Goal: Transaction & Acquisition: Purchase product/service

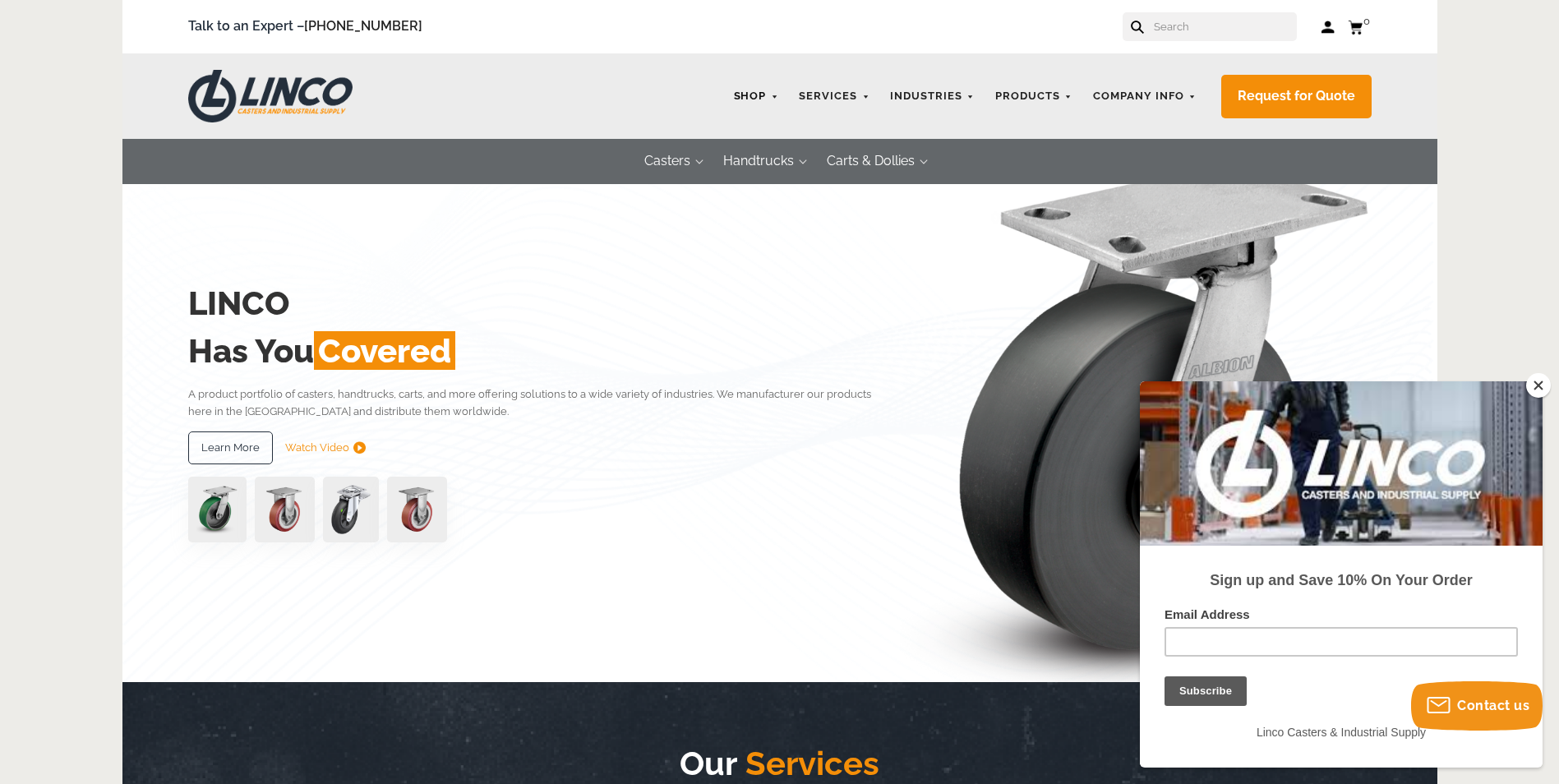
click at [778, 93] on link "Shop" at bounding box center [756, 96] width 62 height 32
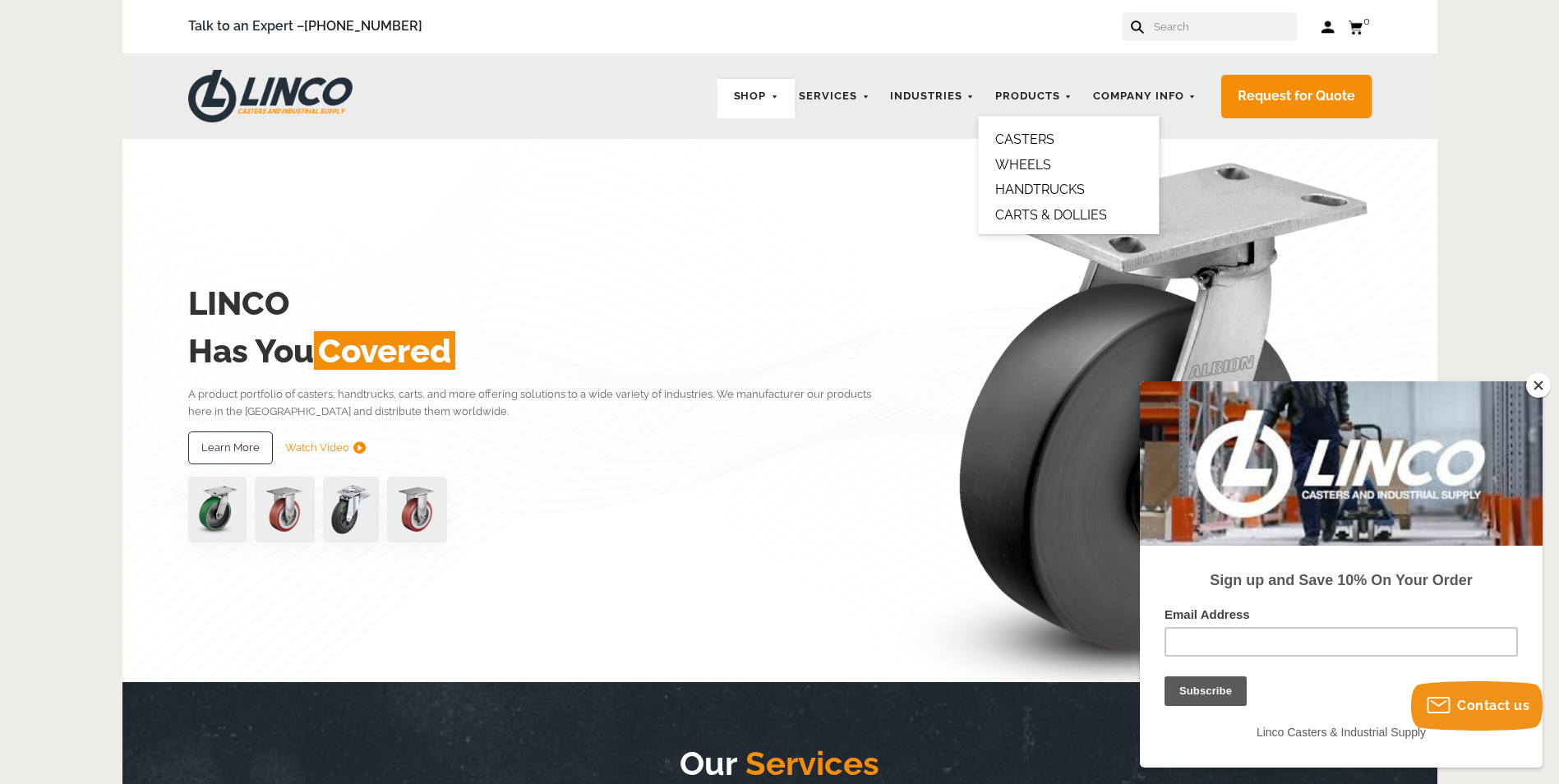
click at [1052, 143] on link "CASTERS" at bounding box center [1024, 140] width 59 height 16
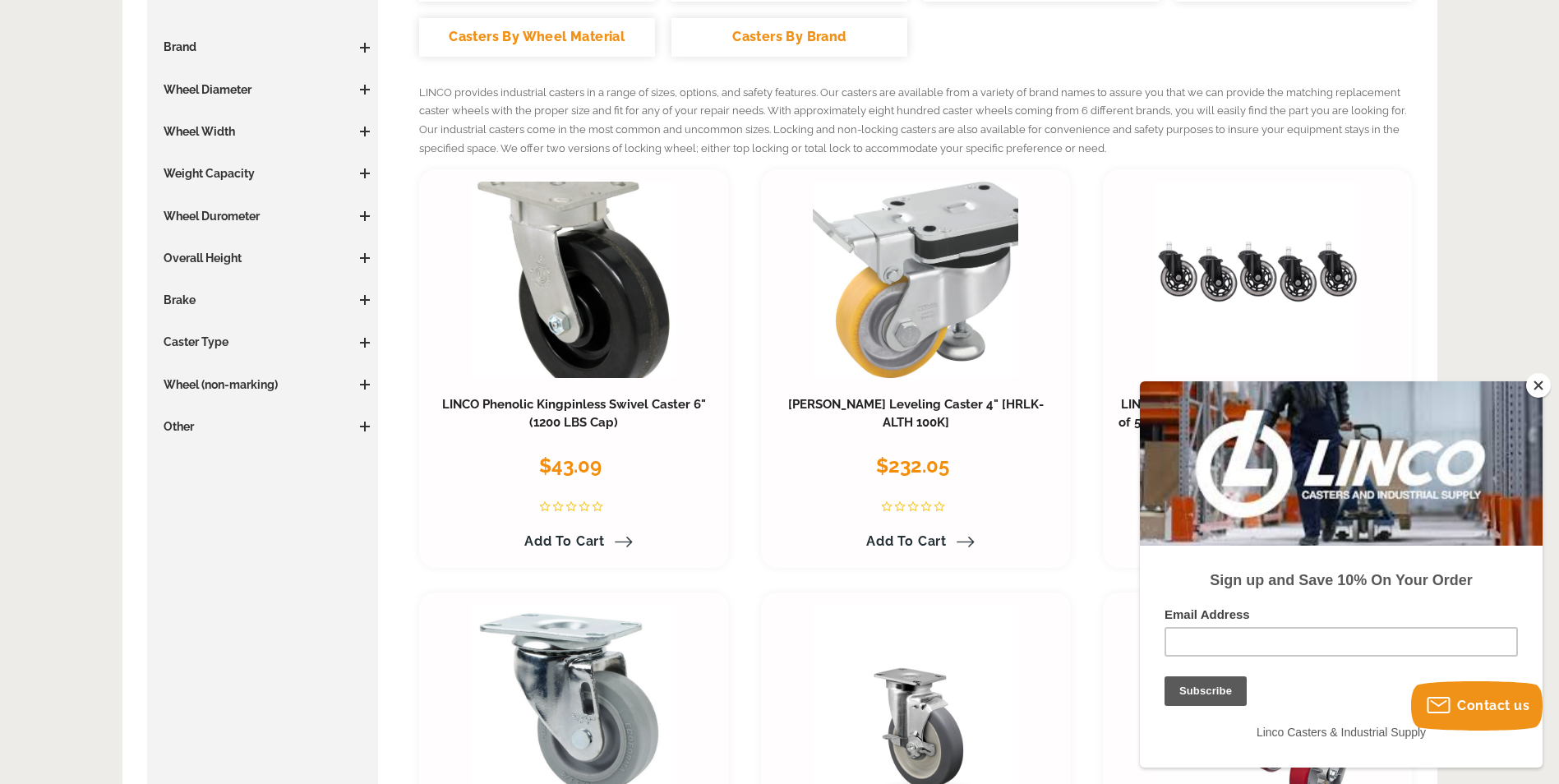
scroll to position [410, 0]
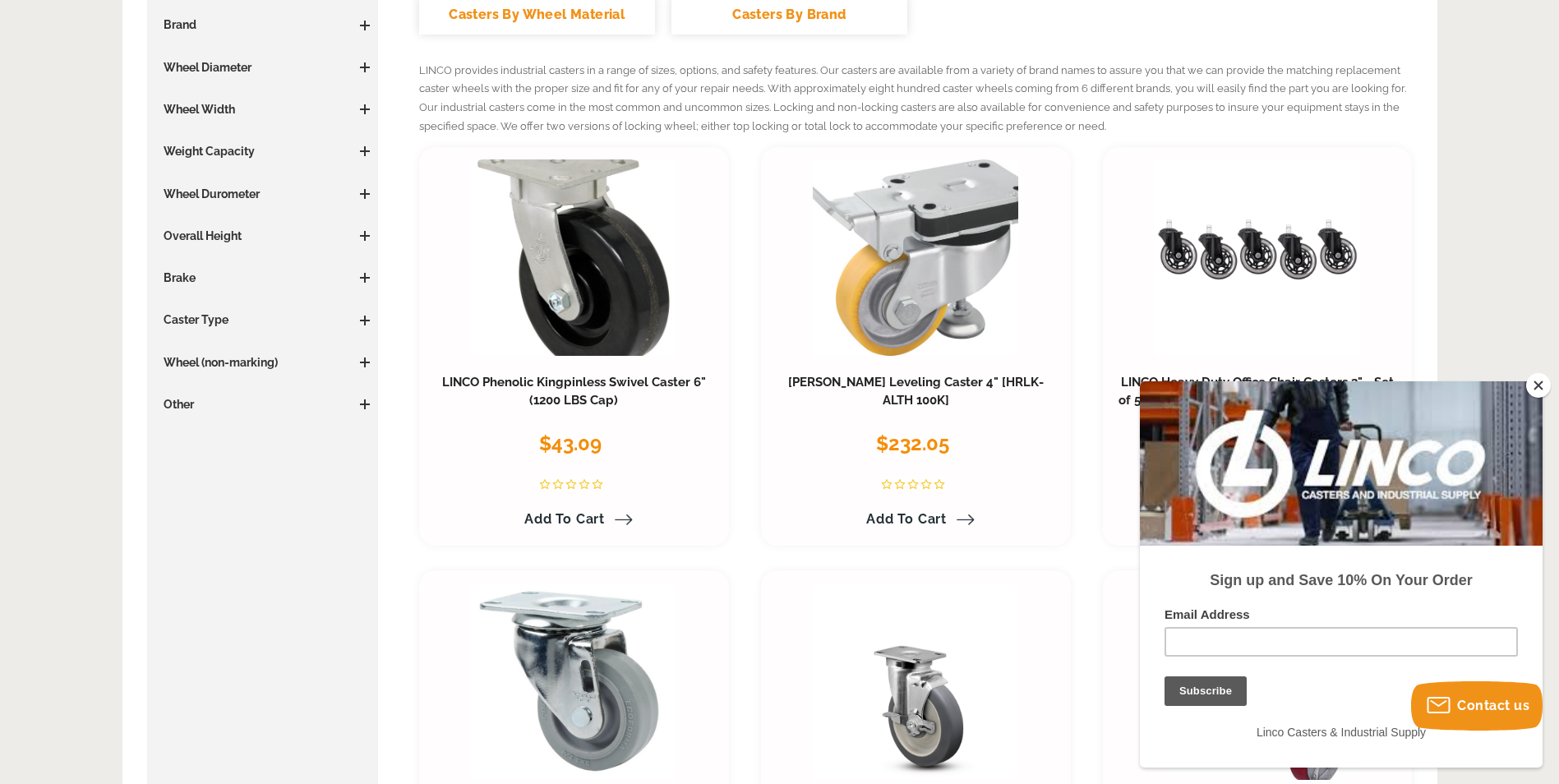
click at [1531, 389] on button "Close" at bounding box center [1538, 385] width 24 height 24
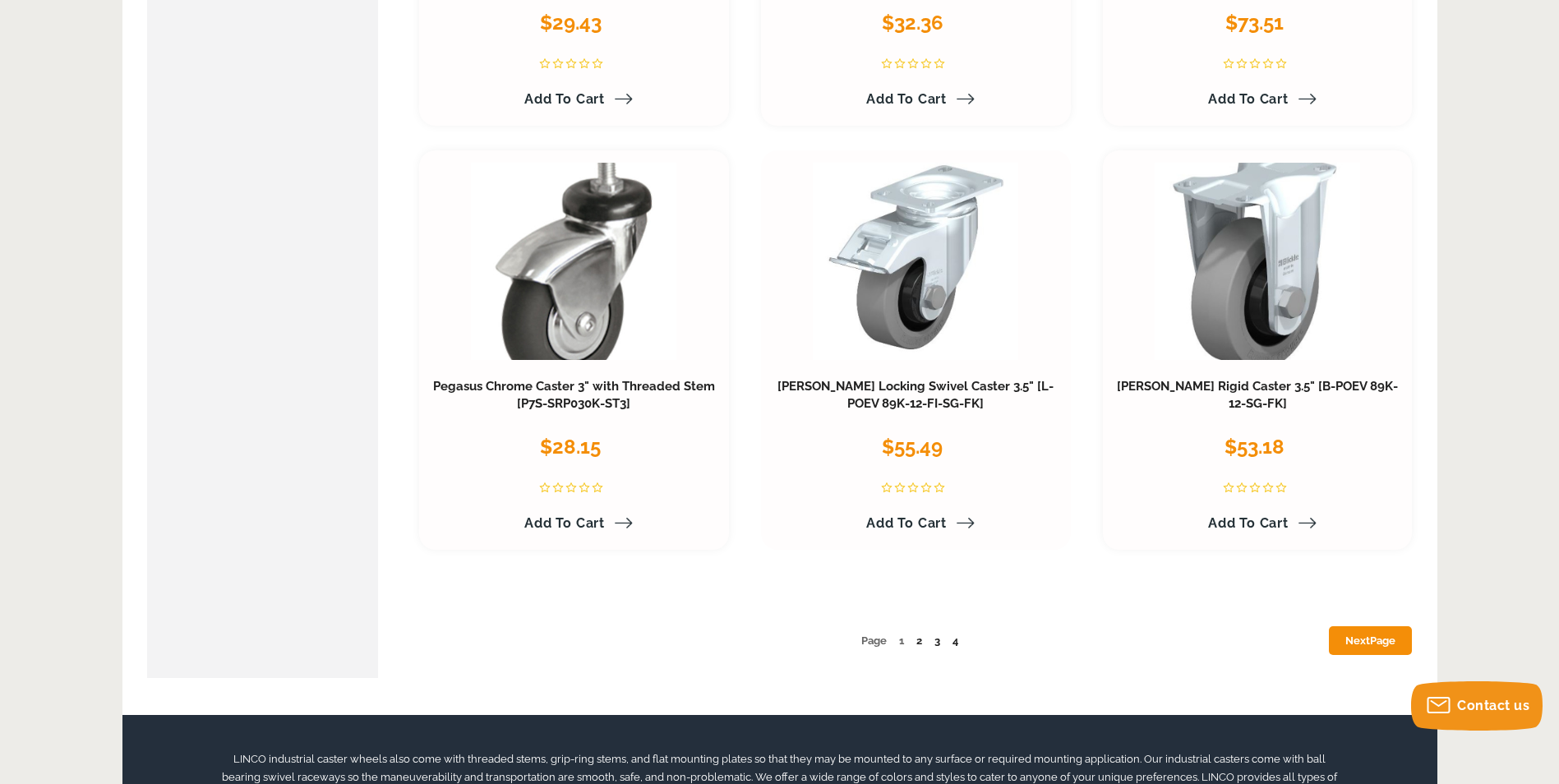
scroll to position [8461, 0]
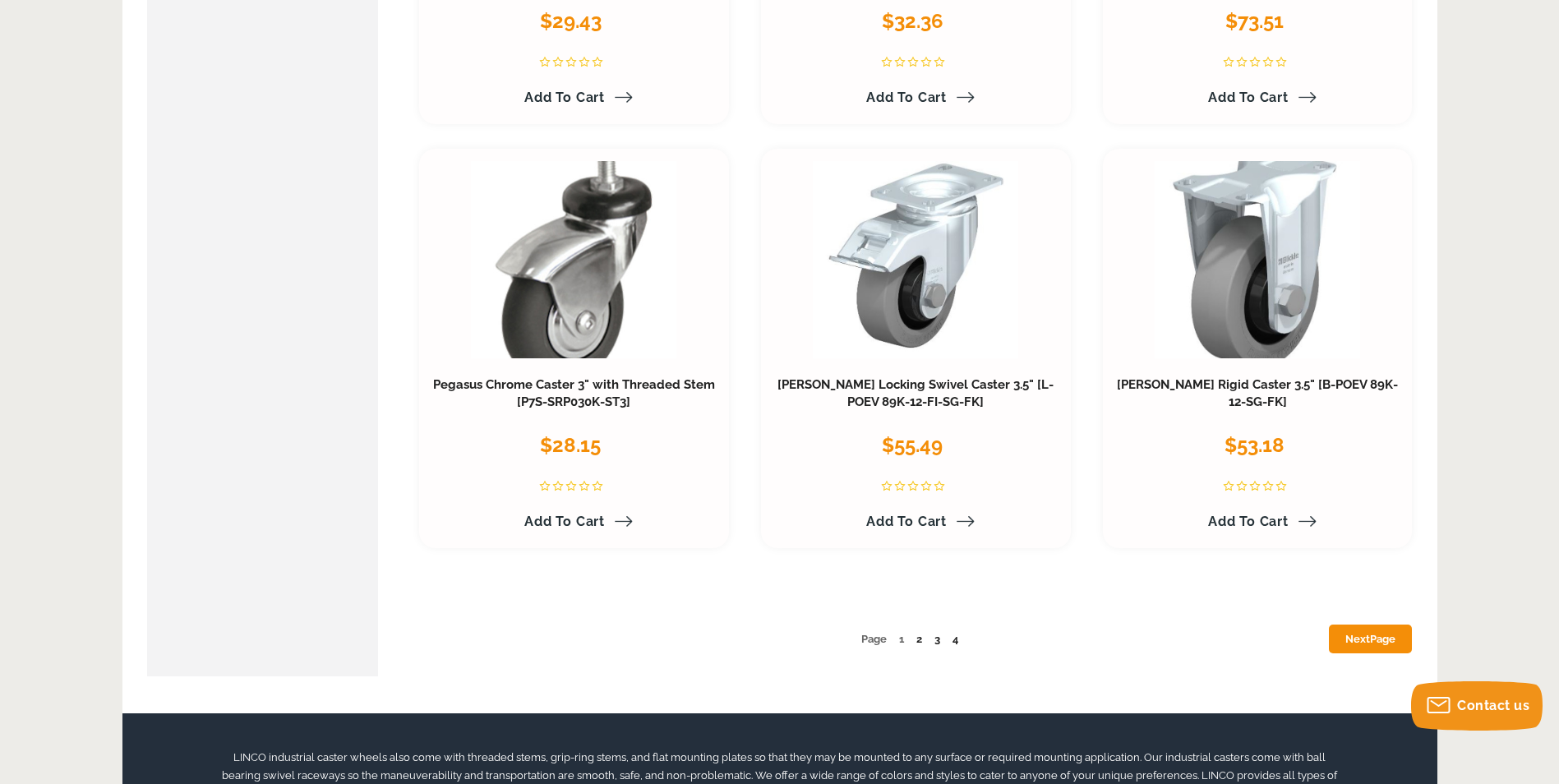
click at [1342, 641] on link "Next Page" at bounding box center [1369, 638] width 83 height 29
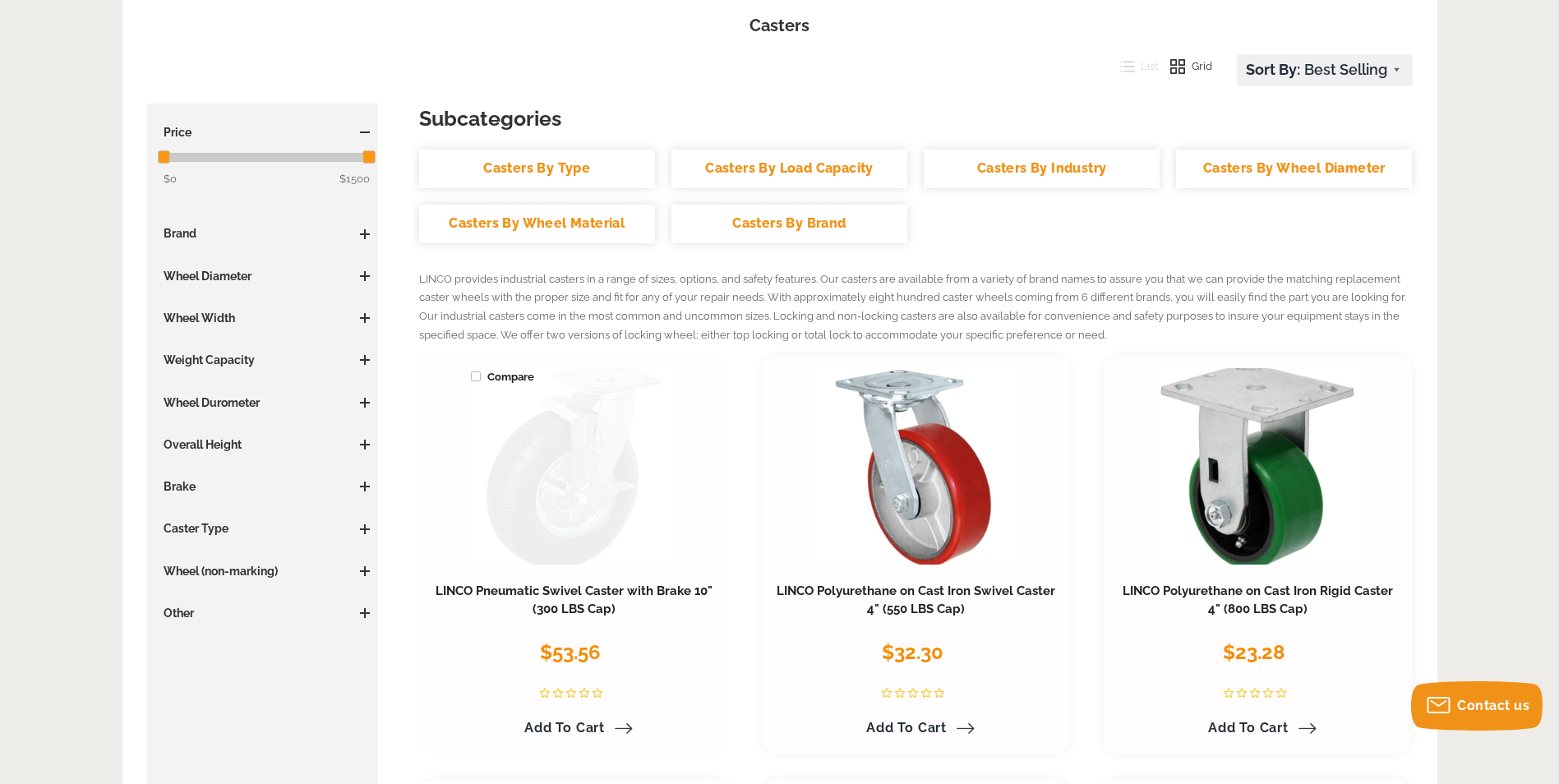
scroll to position [164, 0]
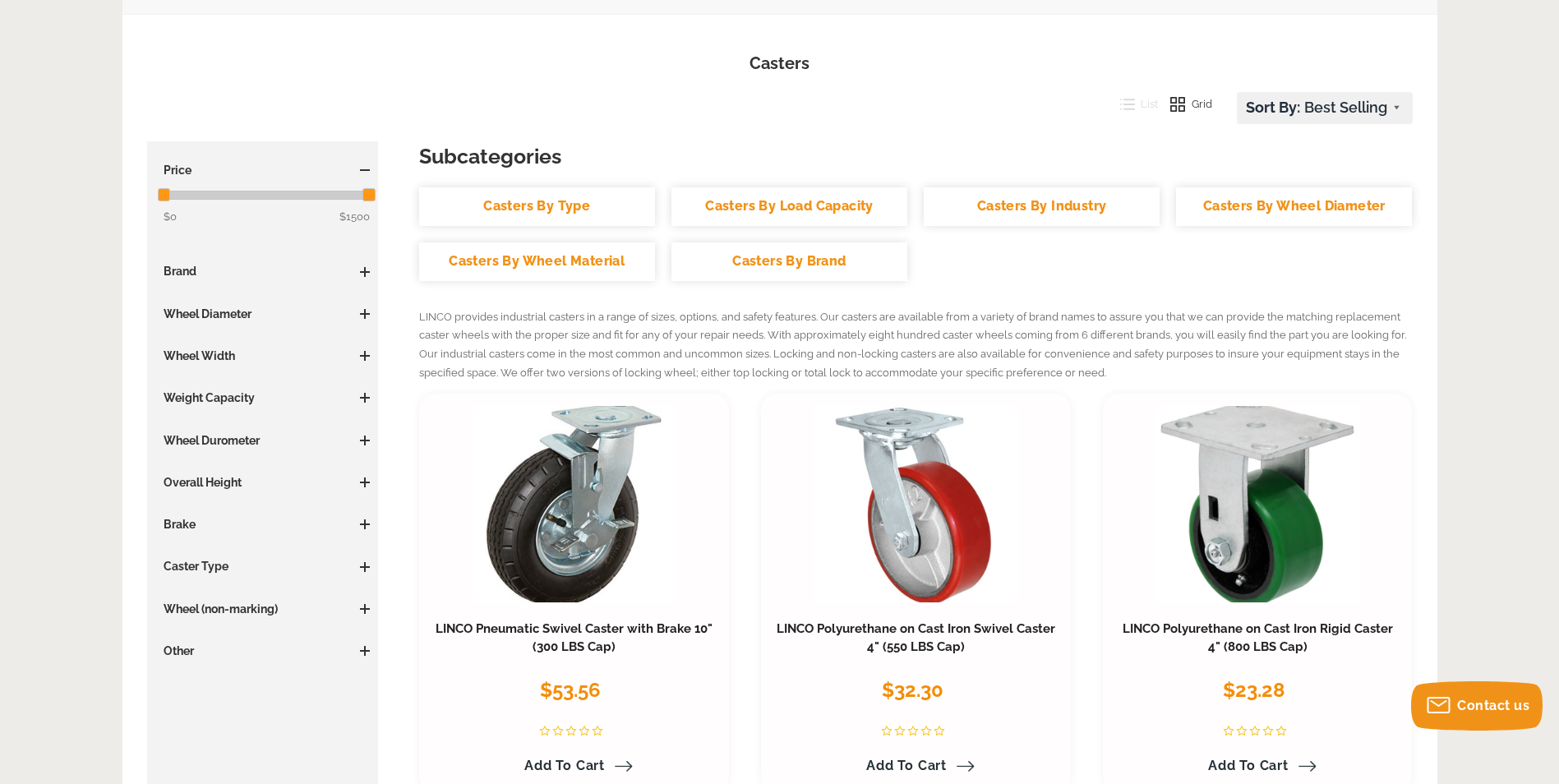
click at [363, 565] on span at bounding box center [364, 567] width 10 height 10
click at [224, 669] on link "Swivel (138)" at bounding box center [266, 671] width 207 height 18
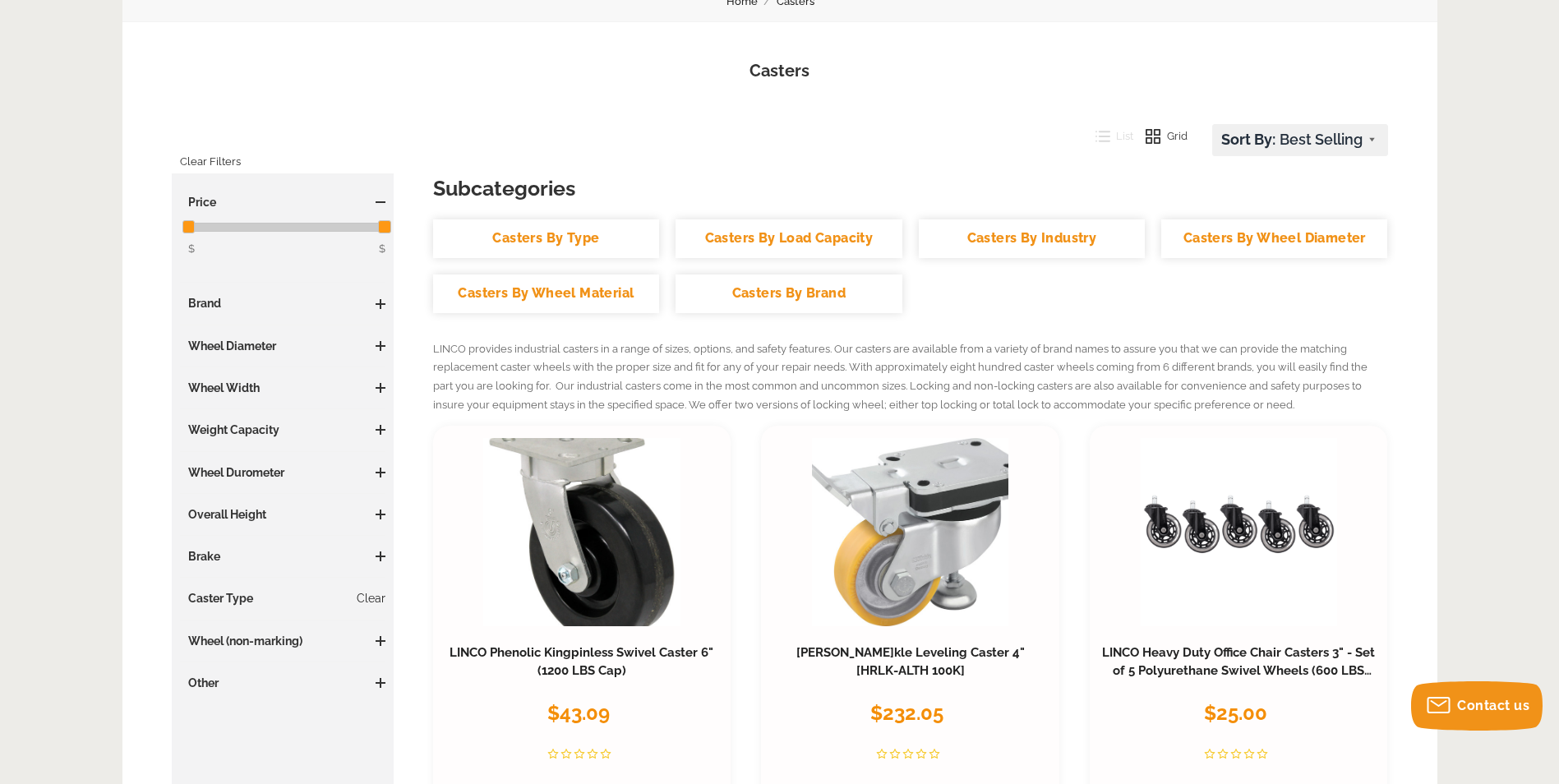
scroll to position [164, 0]
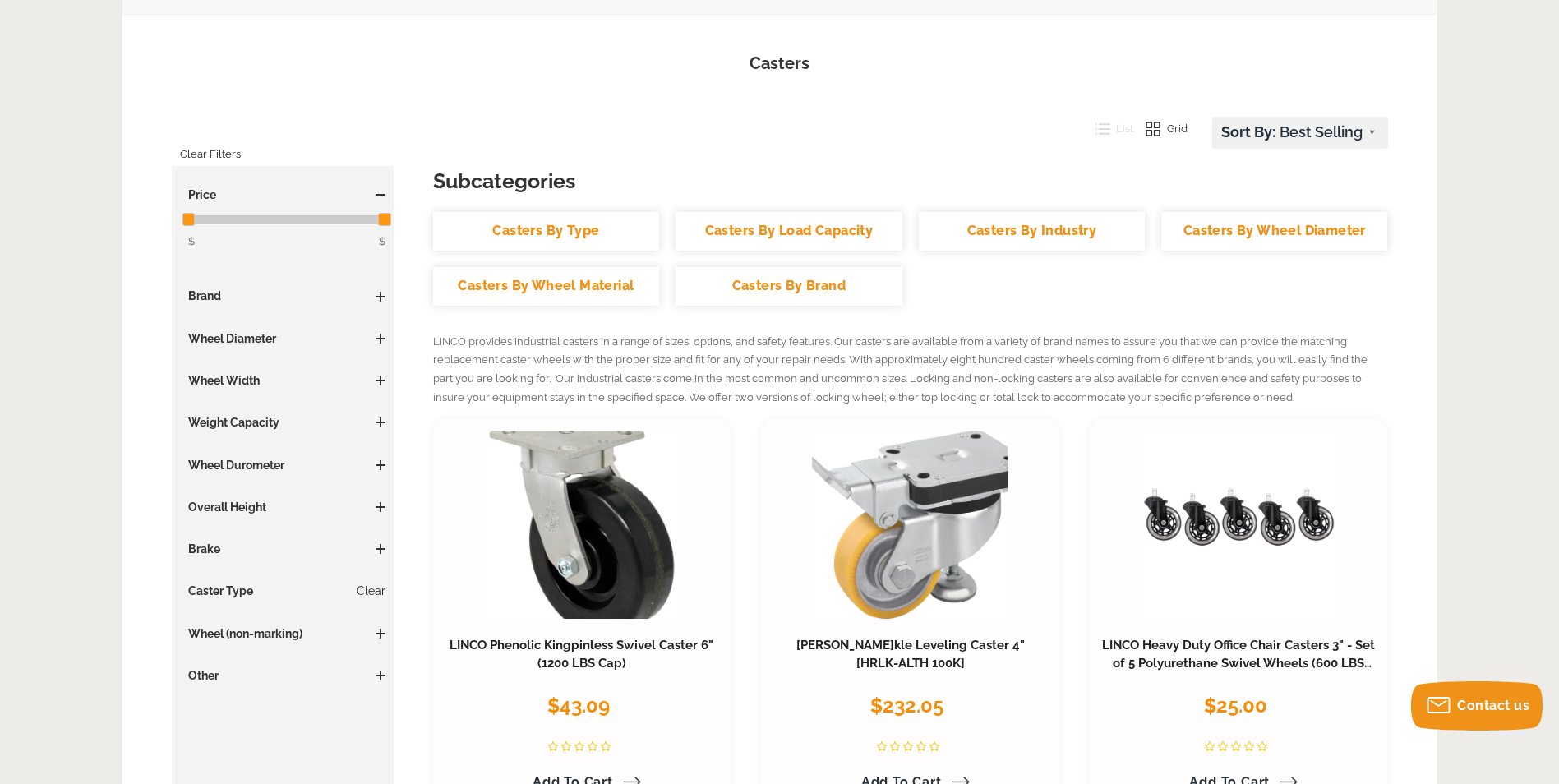
click at [380, 633] on span at bounding box center [380, 633] width 10 height 2
click at [381, 675] on span at bounding box center [380, 675] width 10 height 2
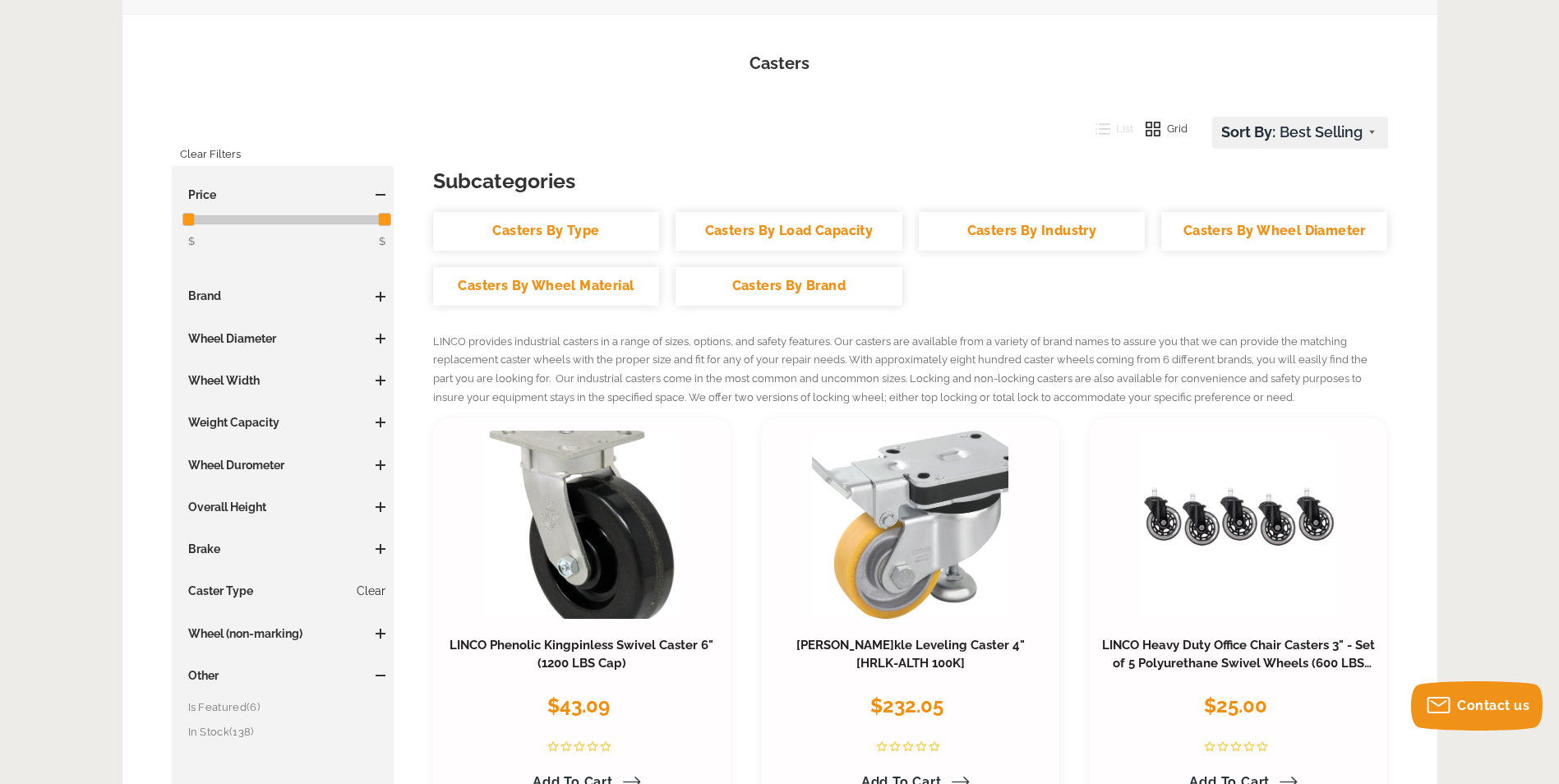
click at [376, 672] on span at bounding box center [380, 675] width 10 height 10
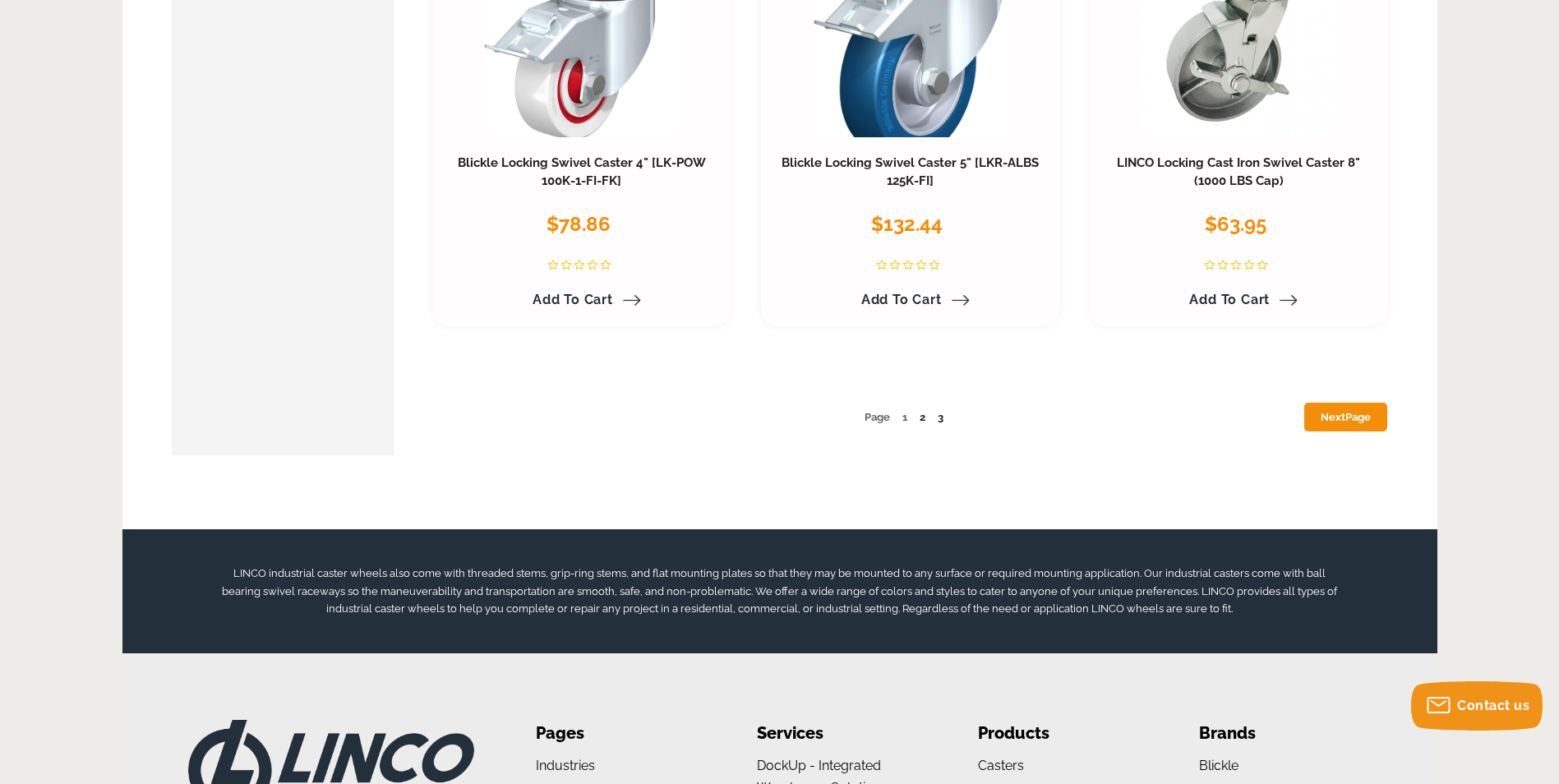
scroll to position [8543, 0]
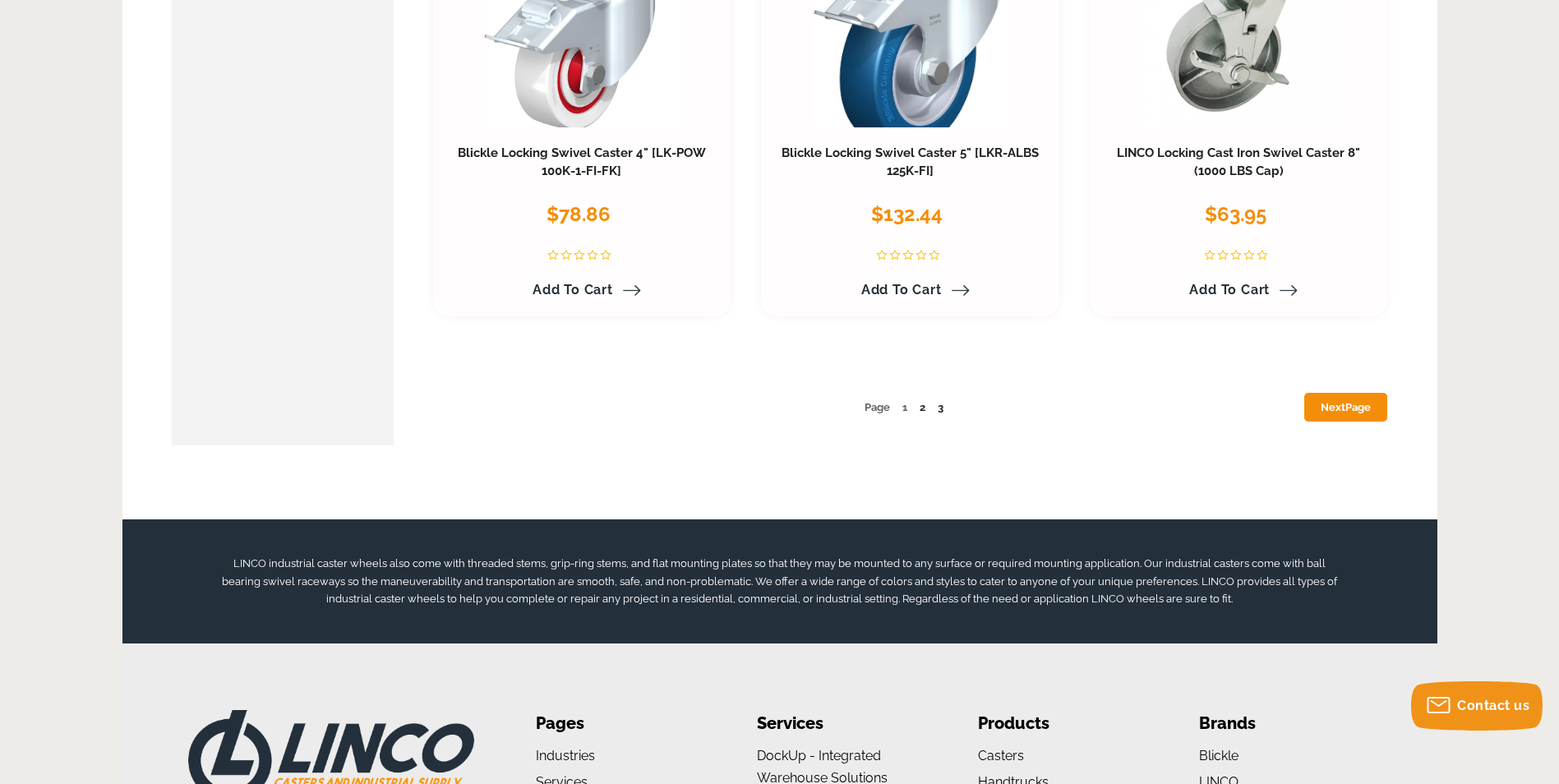
click at [1329, 406] on link "Next Page" at bounding box center [1345, 407] width 83 height 29
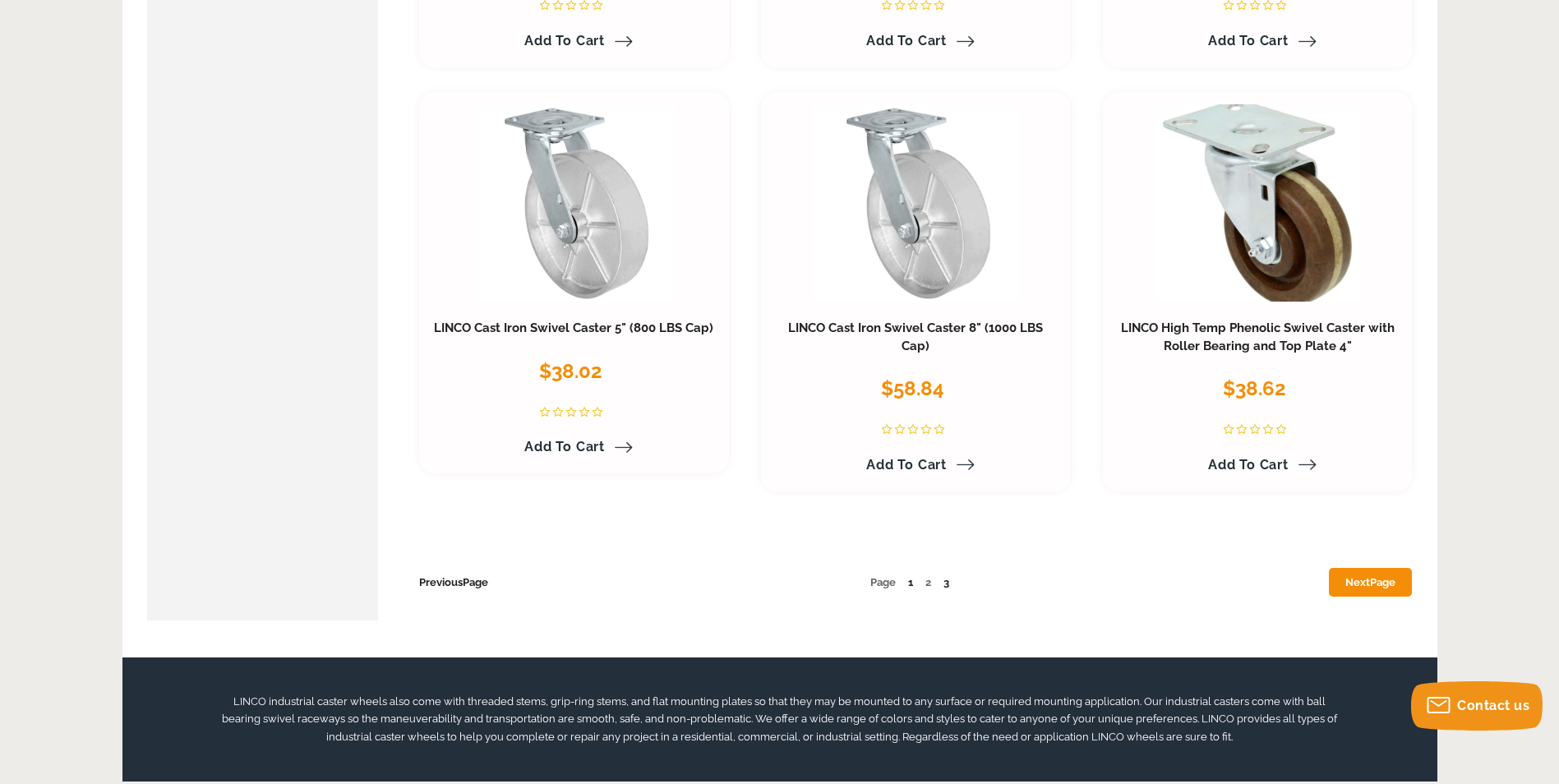
scroll to position [8543, 0]
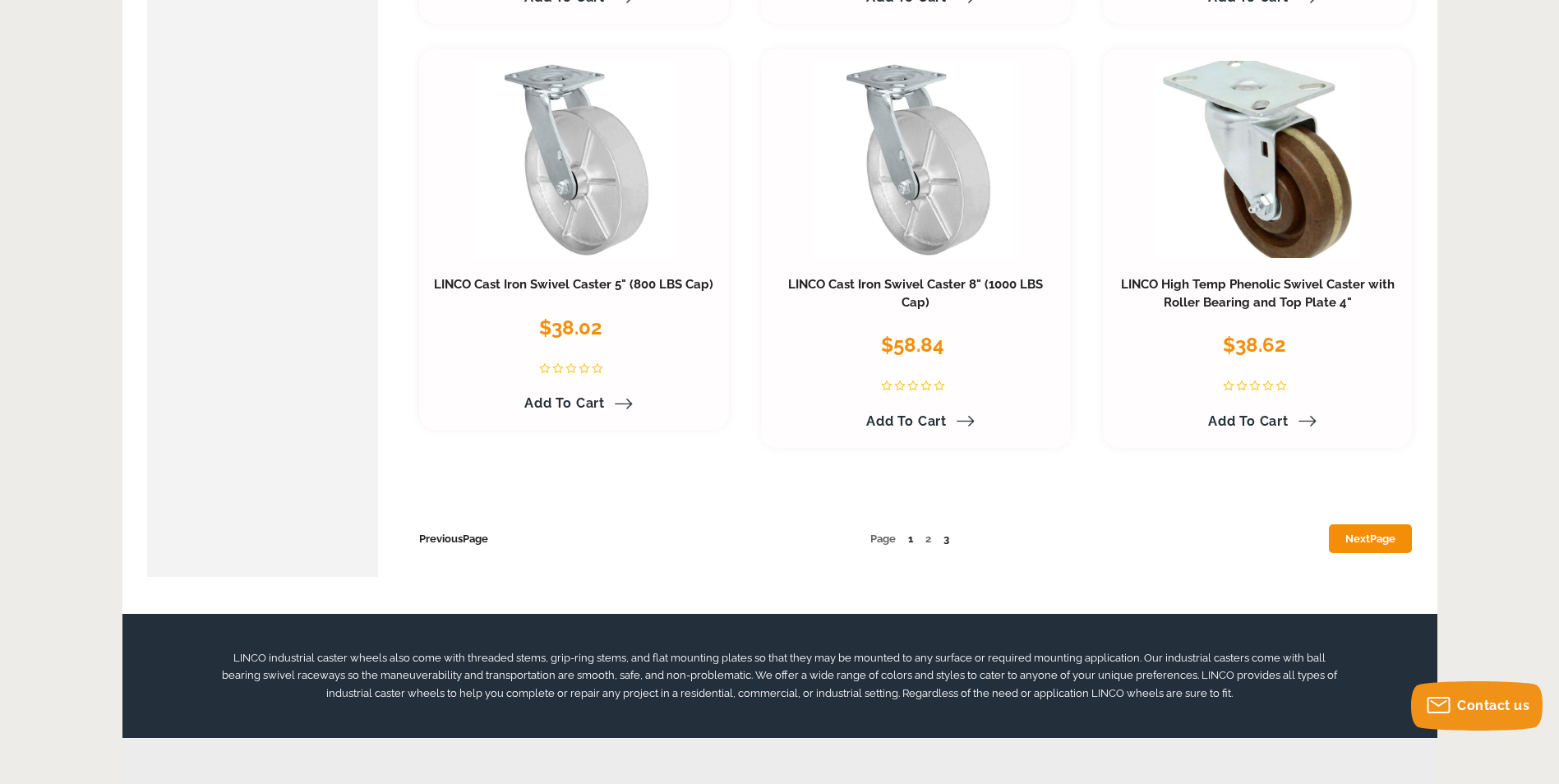
click at [1331, 532] on link "Next Page" at bounding box center [1369, 538] width 83 height 29
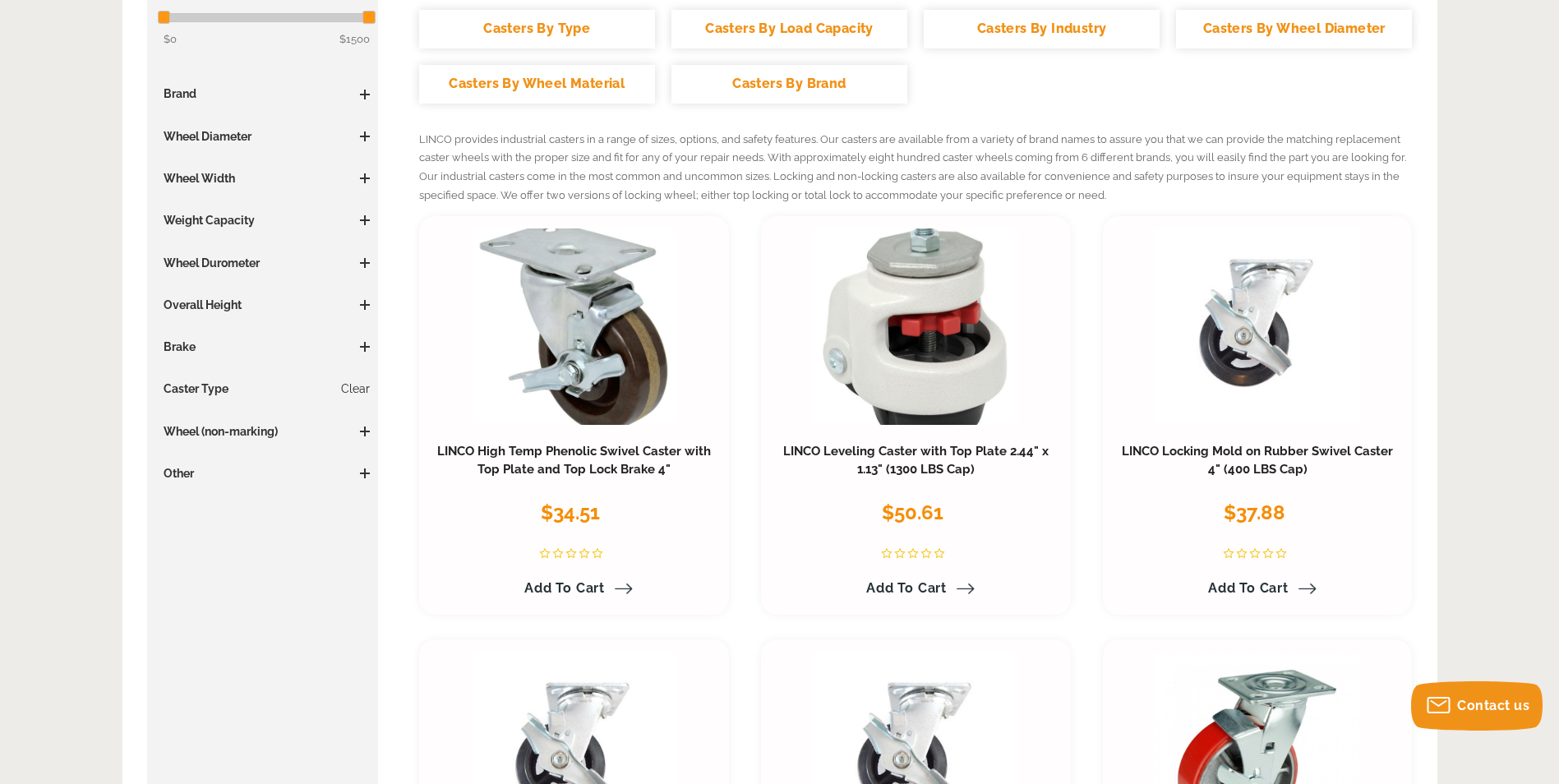
scroll to position [164, 0]
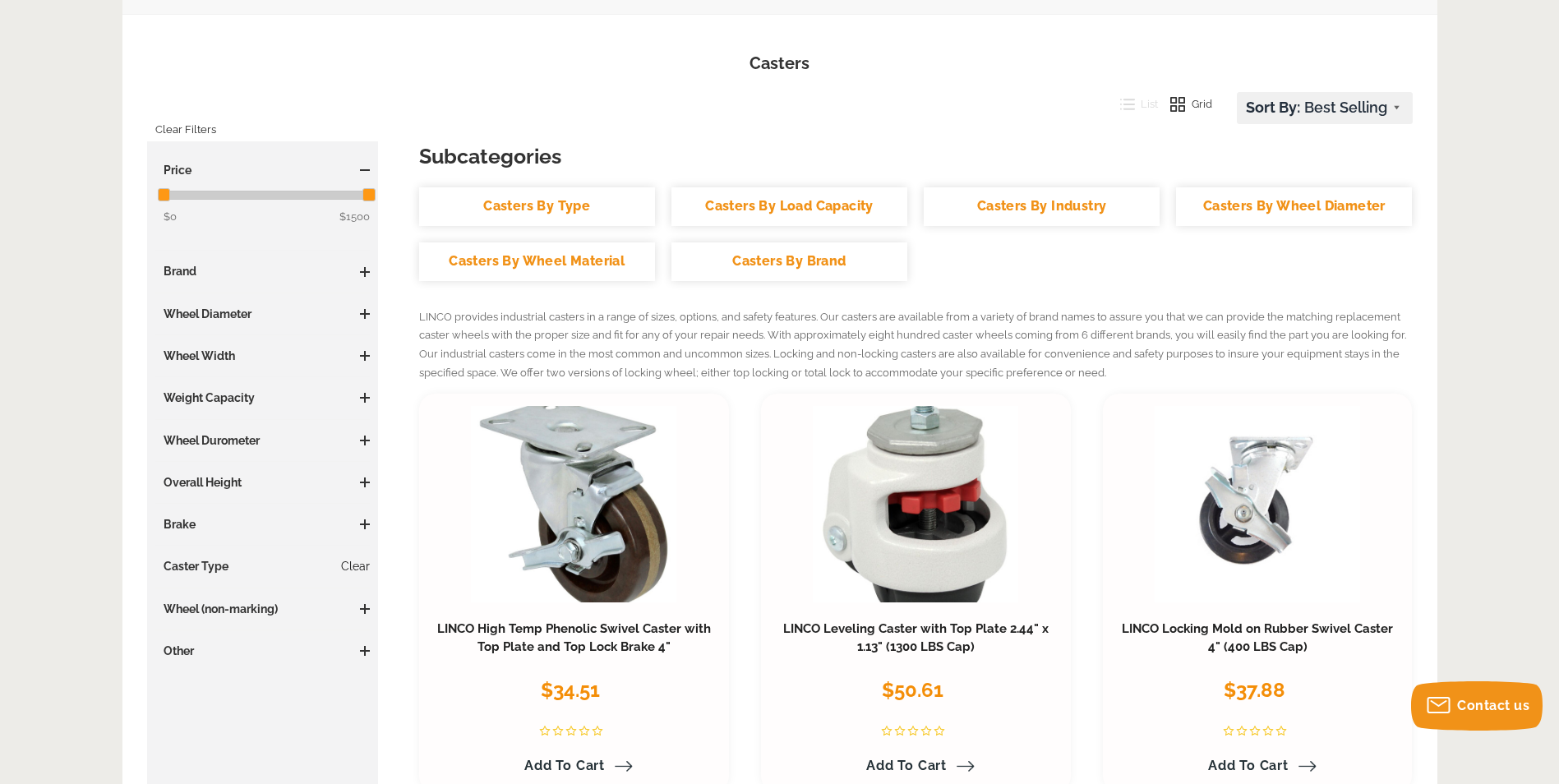
click at [355, 567] on link "Clear" at bounding box center [355, 566] width 29 height 17
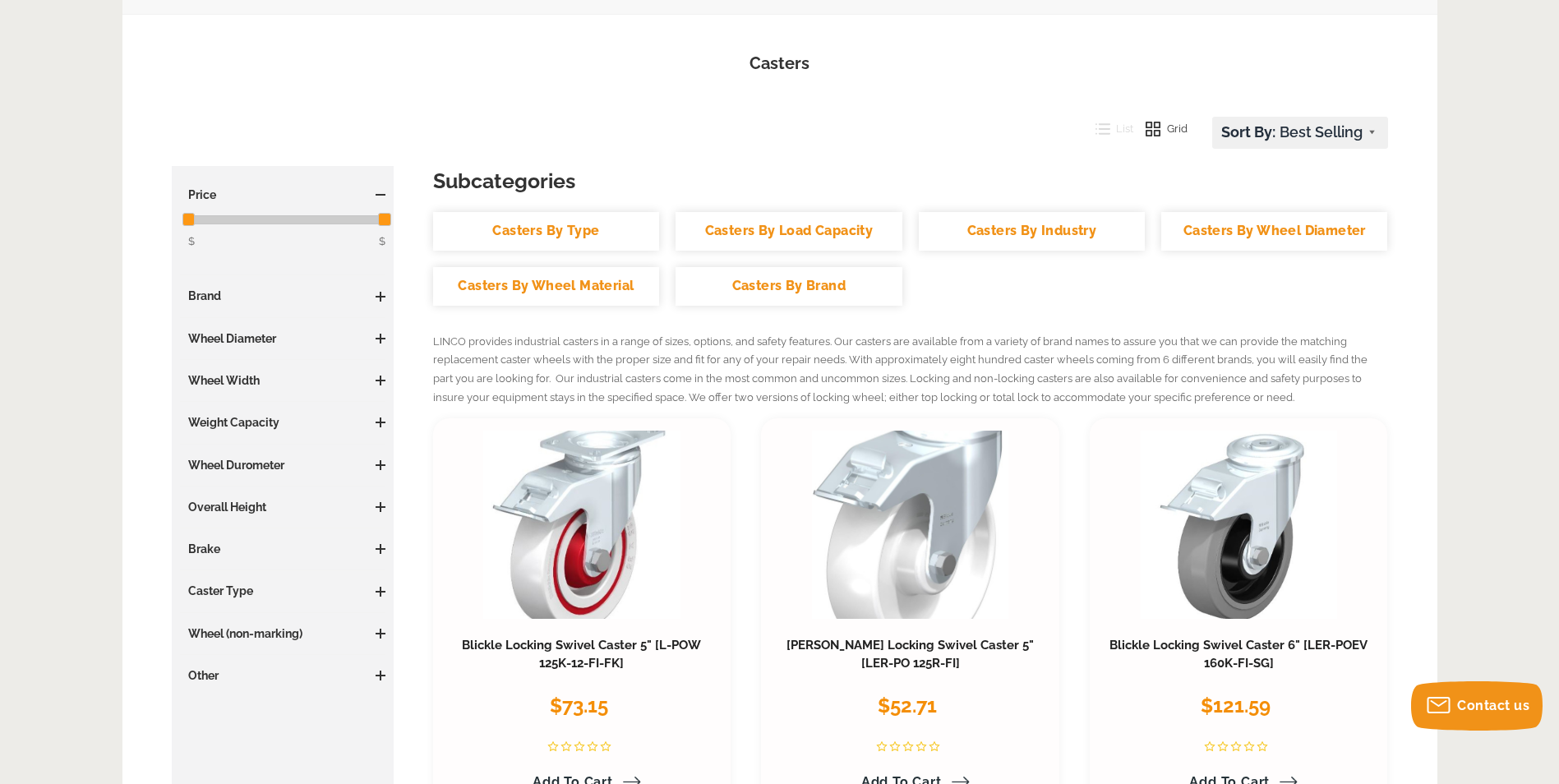
click at [605, 284] on link "Casters By Wheel Material" at bounding box center [546, 286] width 226 height 38
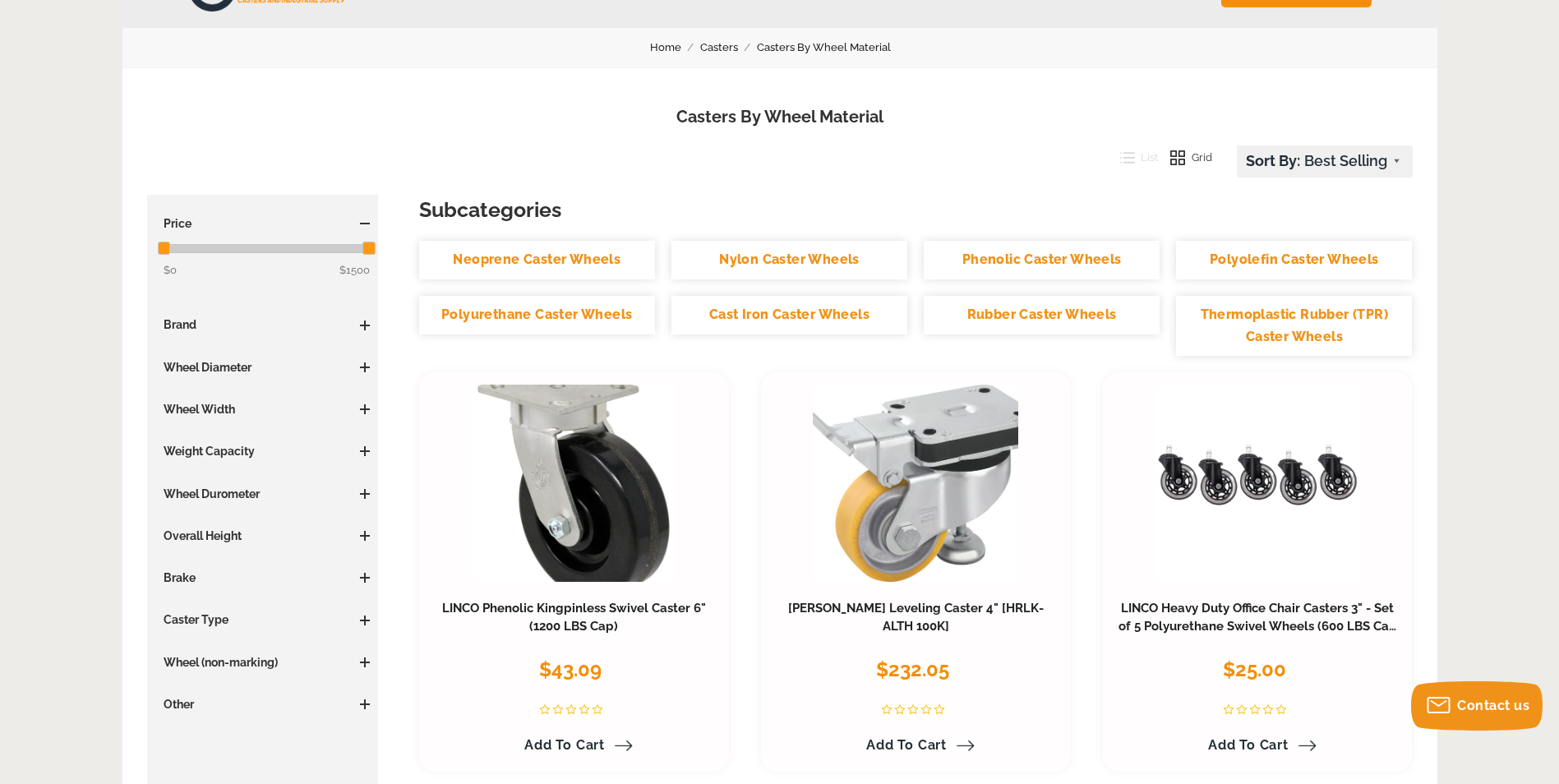
scroll to position [82, 0]
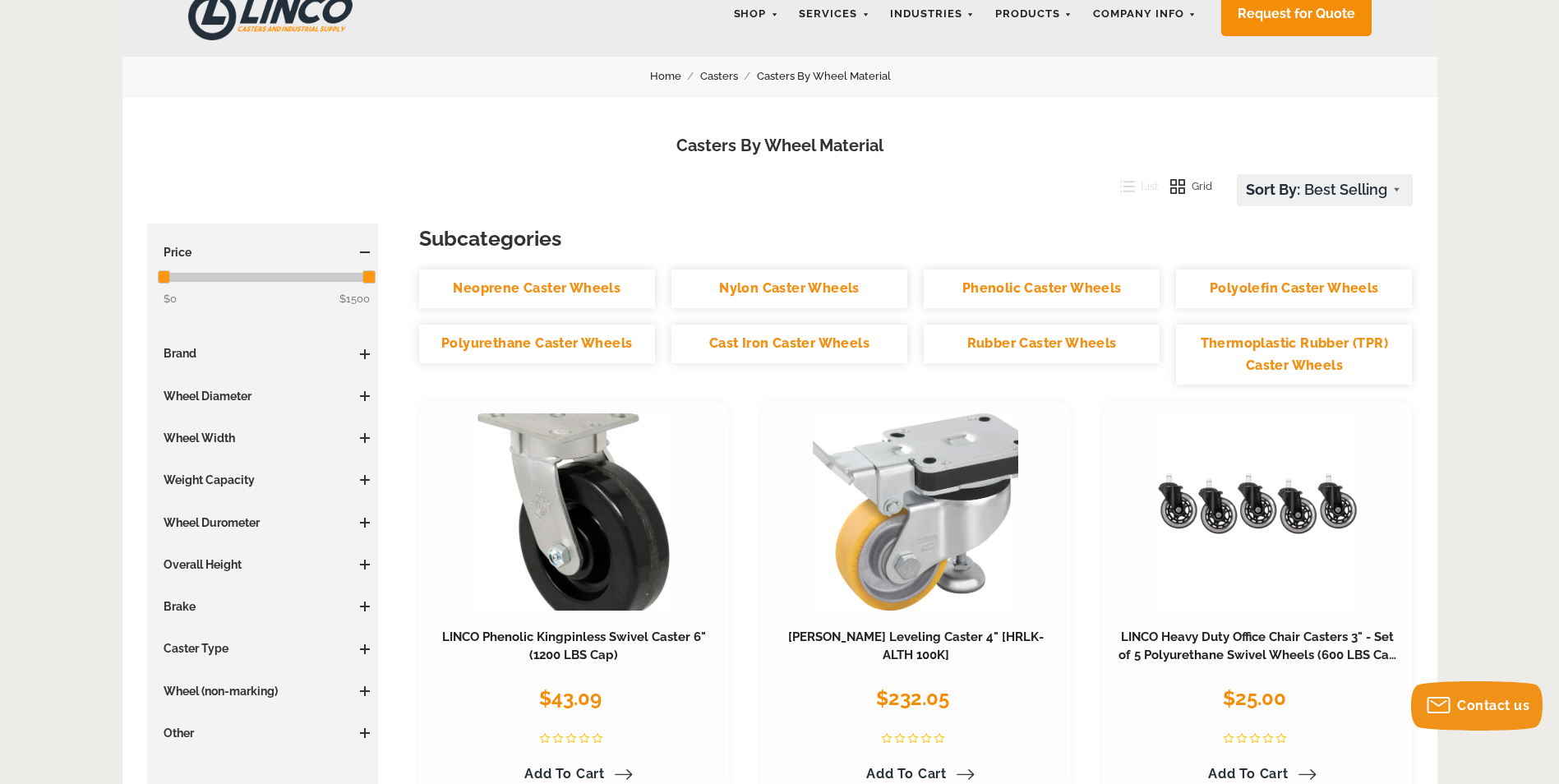
click at [769, 344] on link "Cast Iron Caster Wheels" at bounding box center [790, 344] width 236 height 38
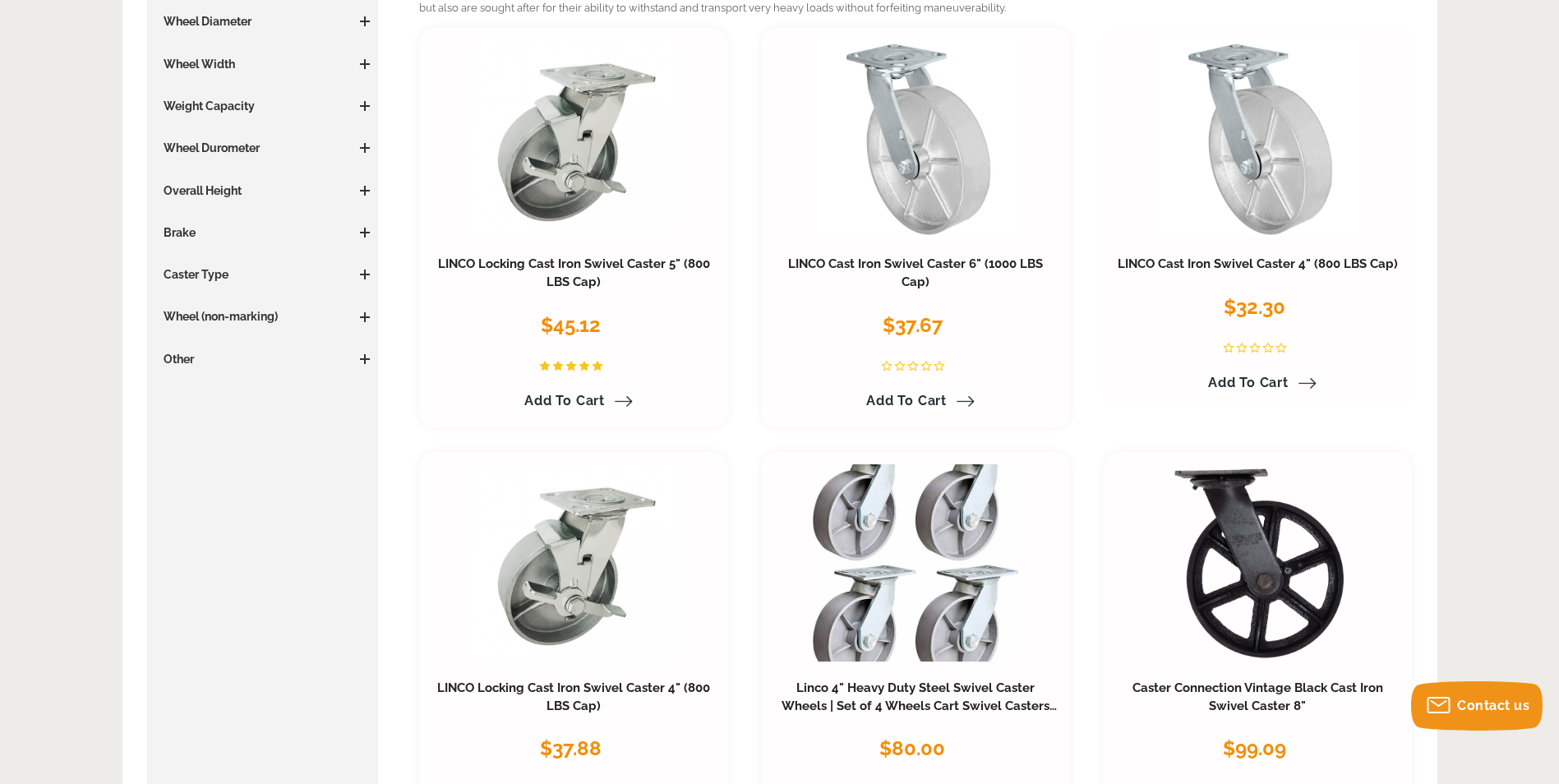
scroll to position [410, 0]
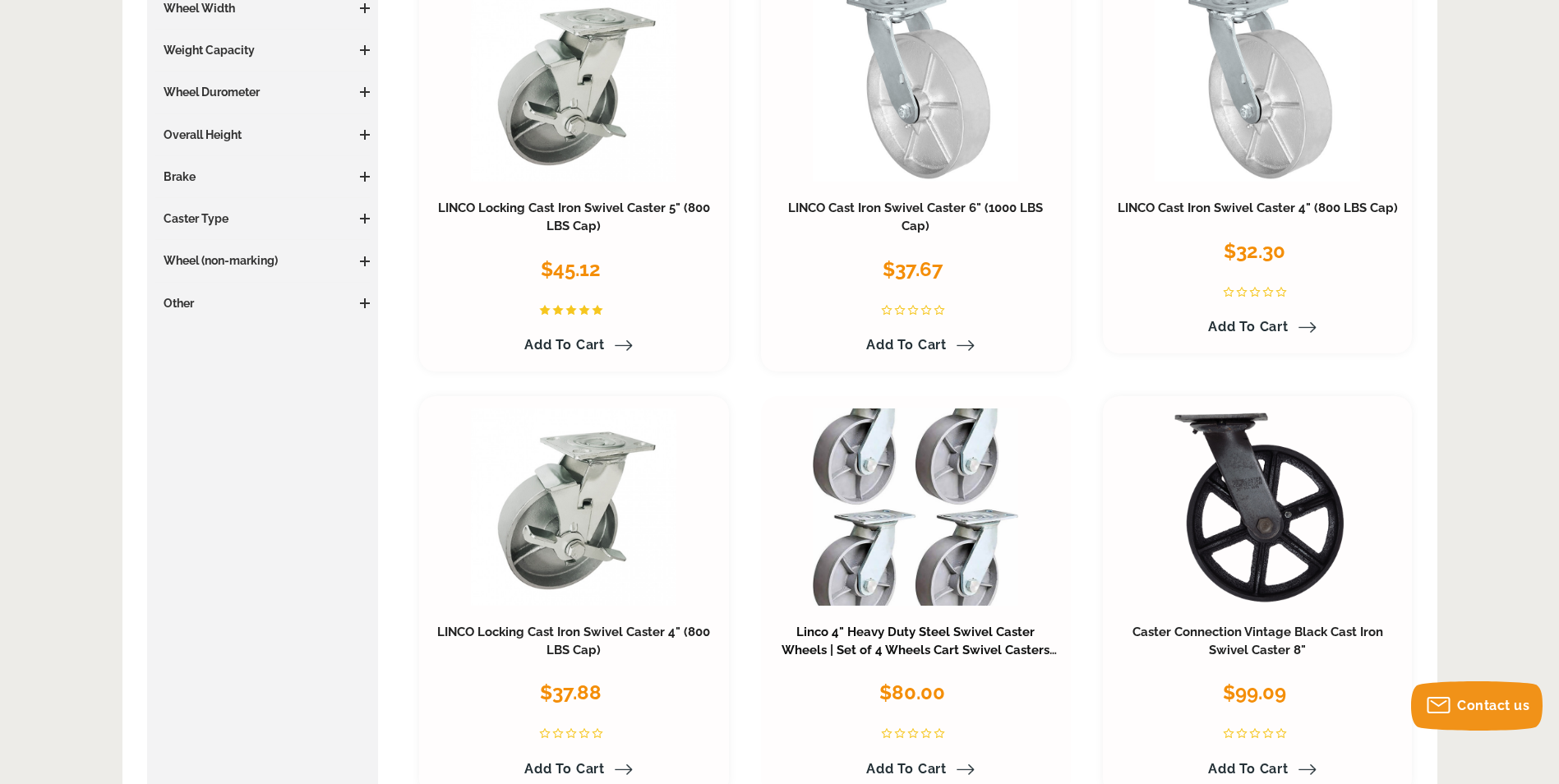
click at [931, 633] on link "Linco 4" Heavy Duty Steel Swivel Caster Wheels | Set of 4 Wheels Cart Swivel Ca…" at bounding box center [915, 650] width 284 height 51
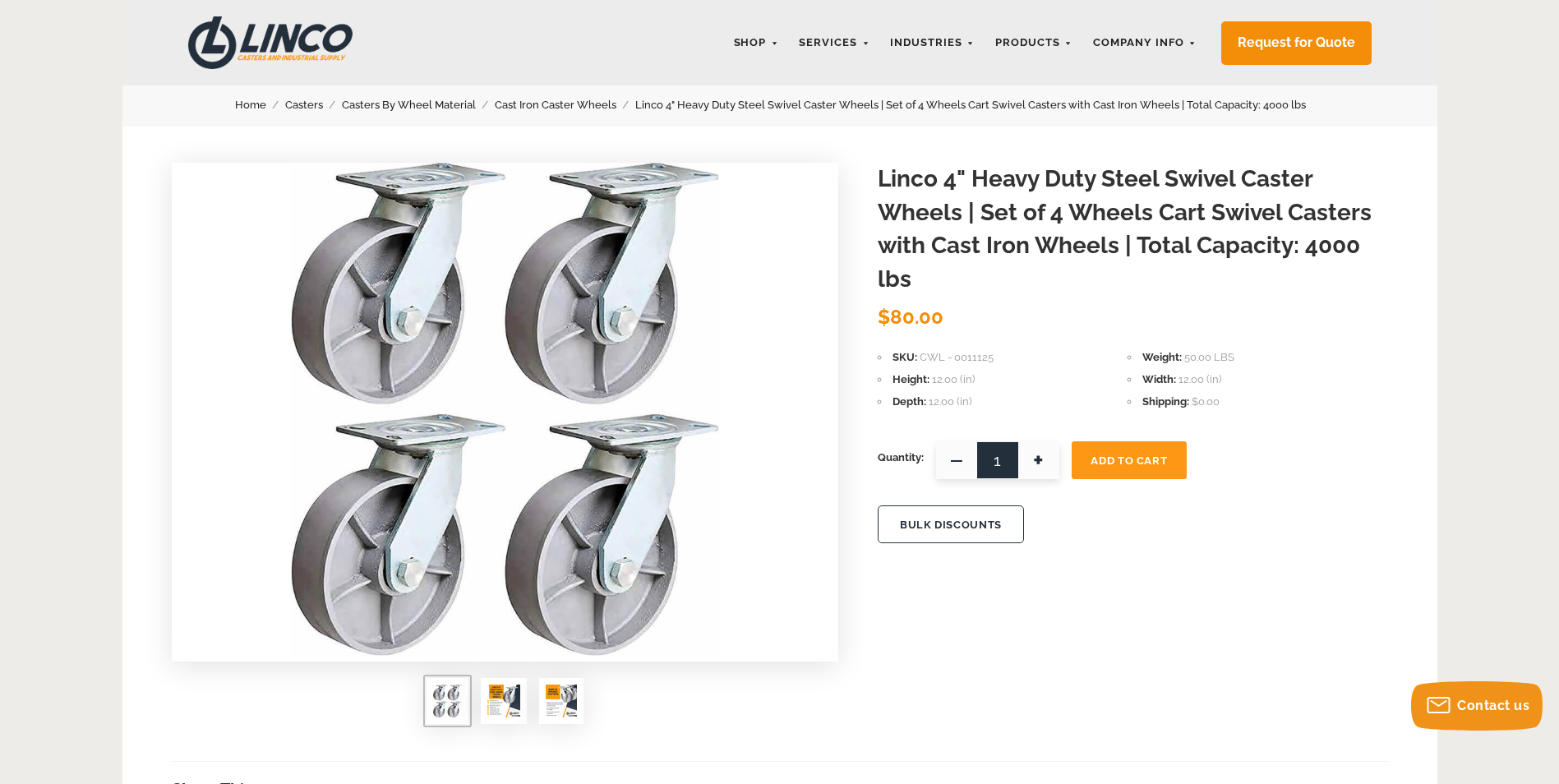
scroll to position [82, 0]
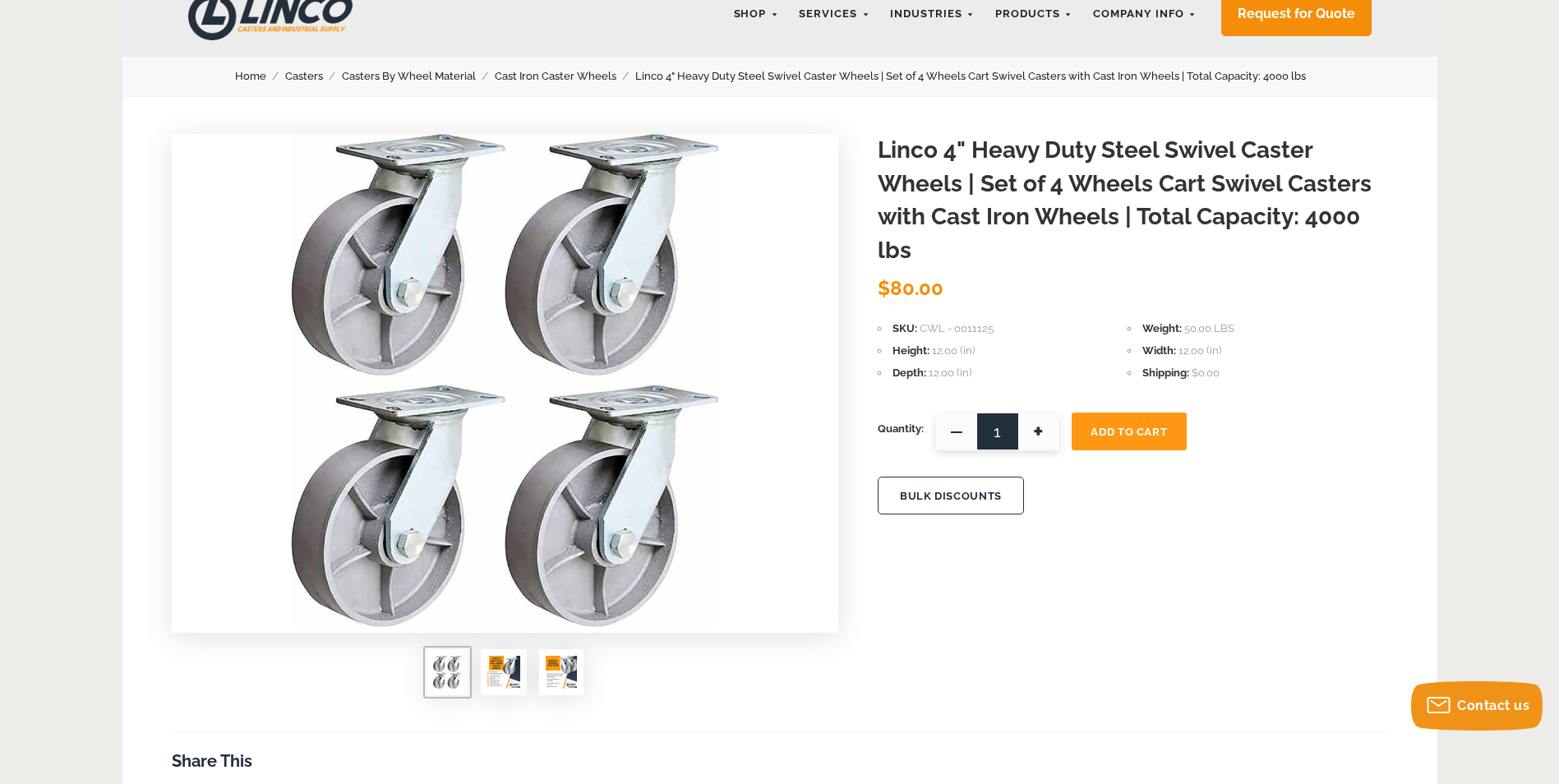
click at [507, 677] on img at bounding box center [504, 672] width 33 height 33
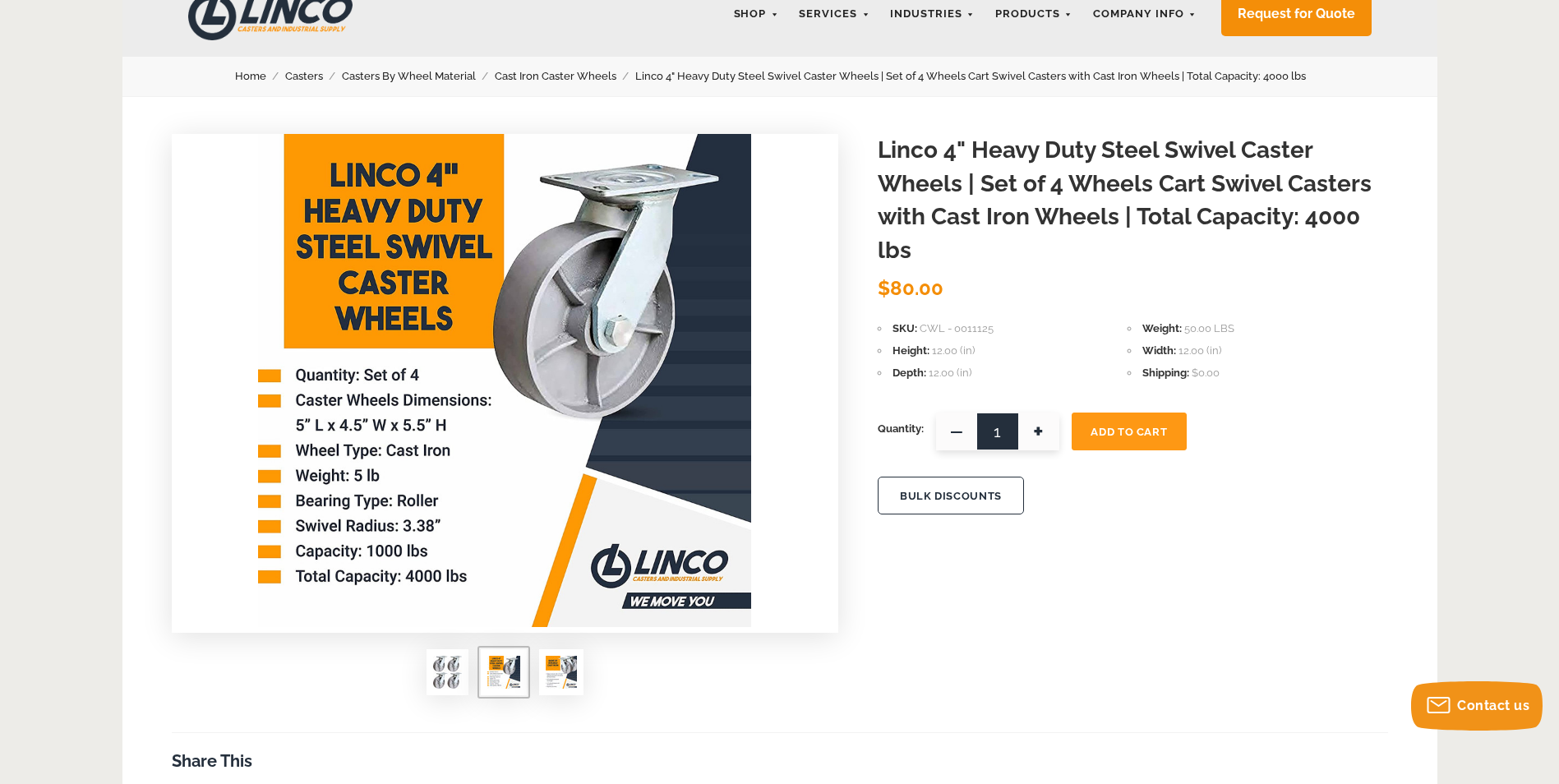
click at [556, 672] on img at bounding box center [562, 672] width 31 height 33
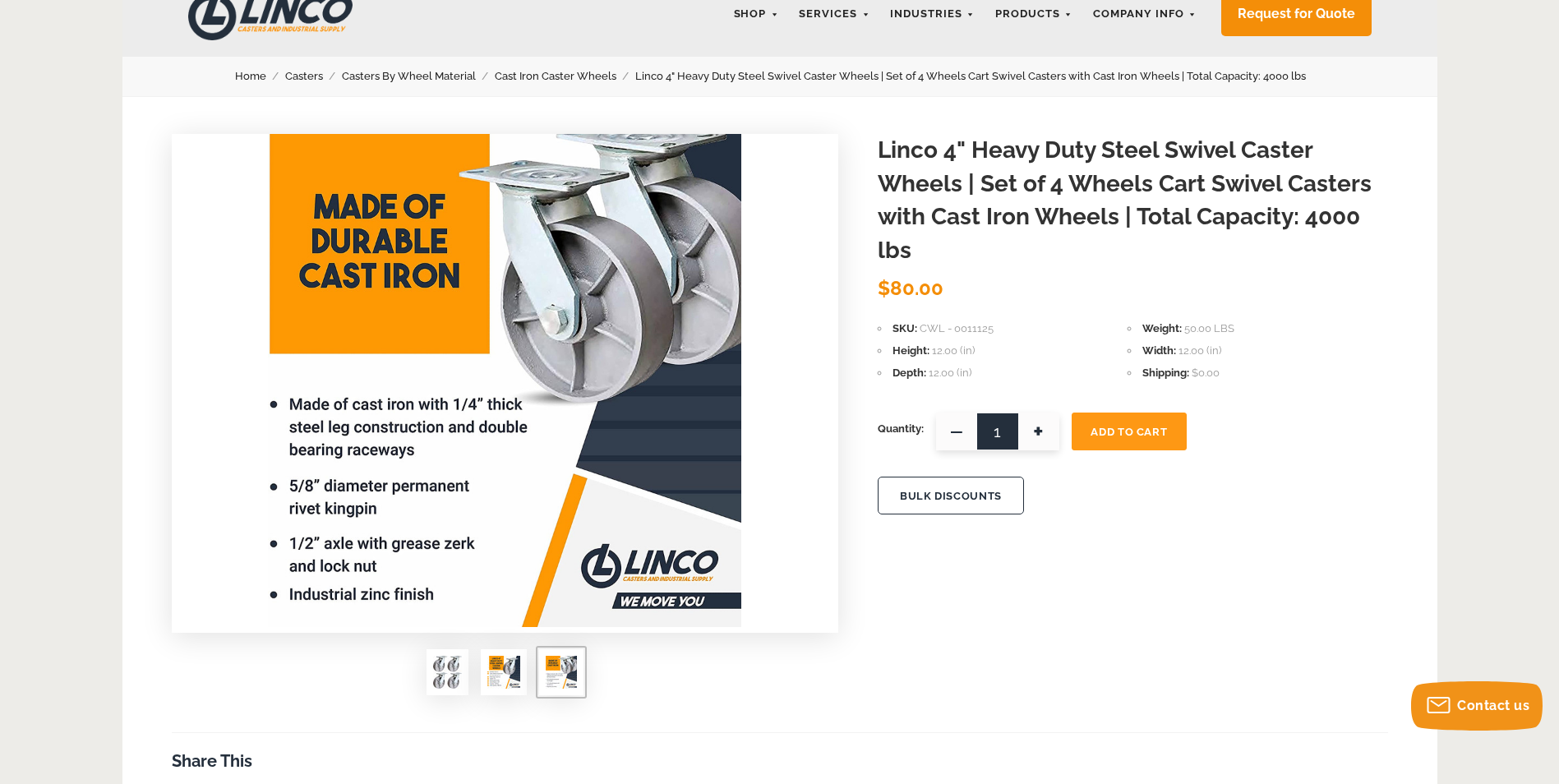
click at [504, 678] on img at bounding box center [504, 672] width 33 height 33
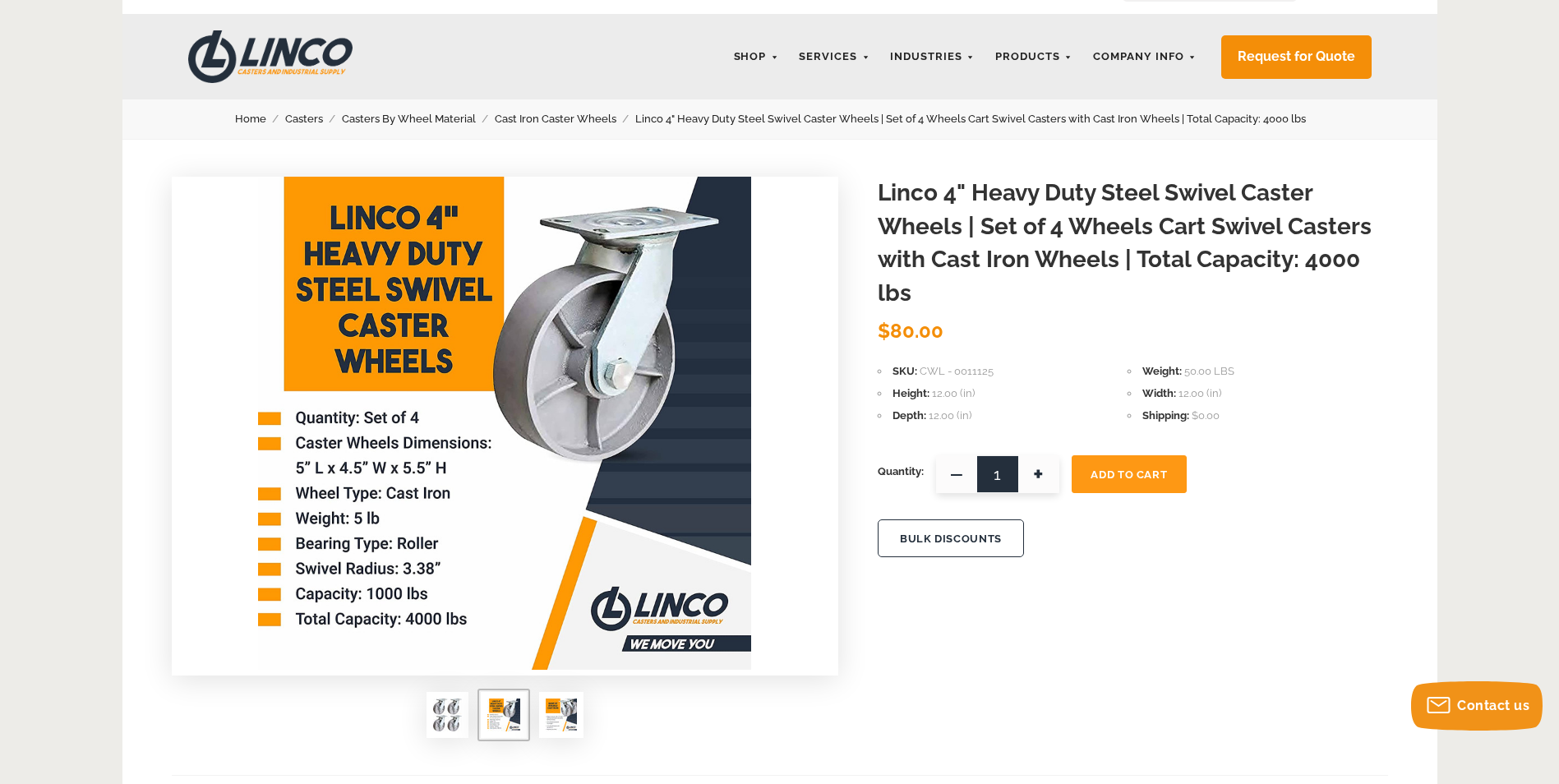
scroll to position [0, 0]
